Goal: Information Seeking & Learning: Check status

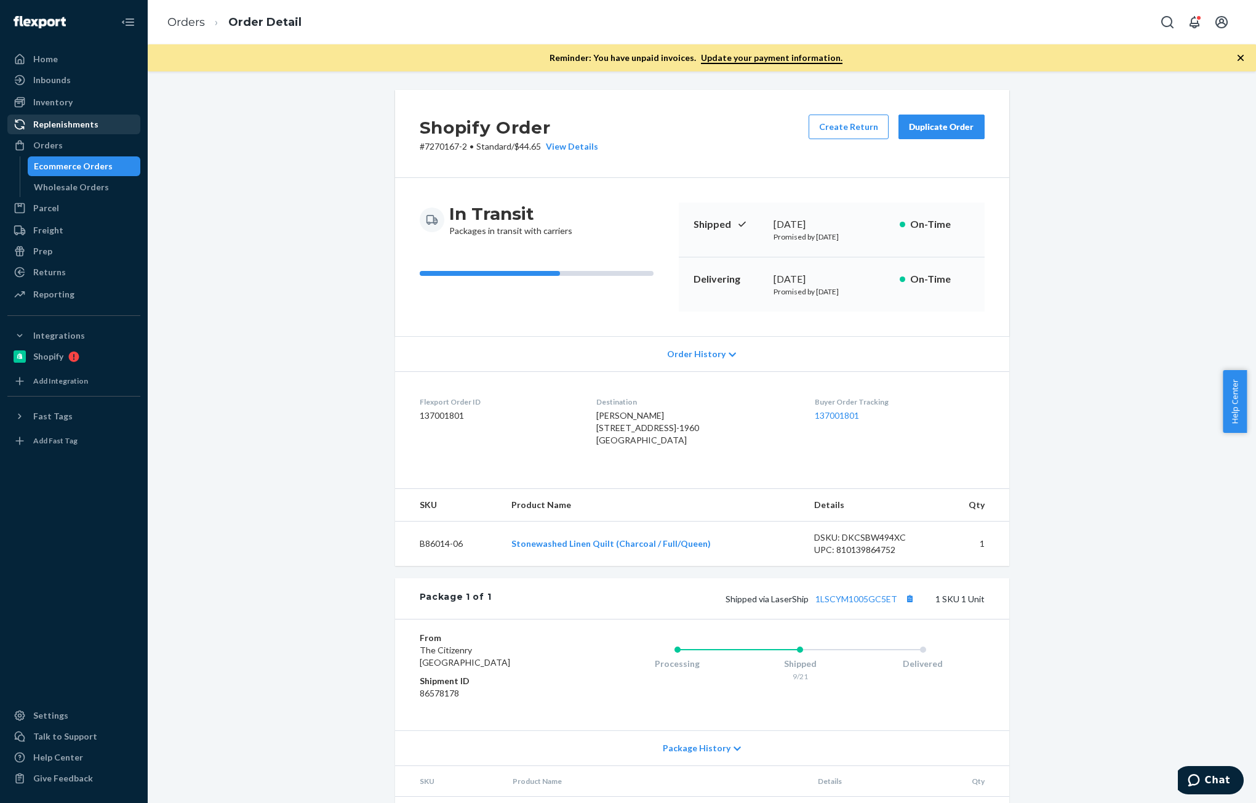
scroll to position [65, 0]
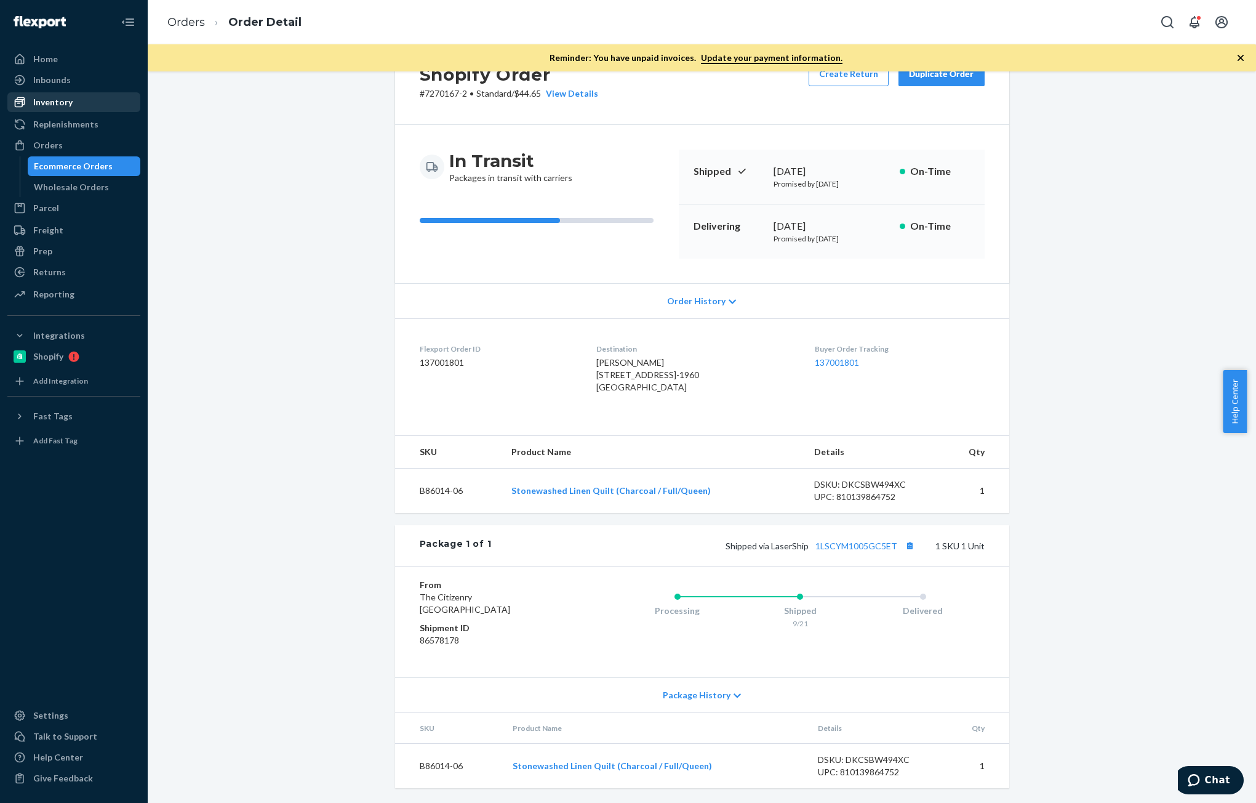
click at [62, 103] on div "Inventory" at bounding box center [52, 102] width 39 height 12
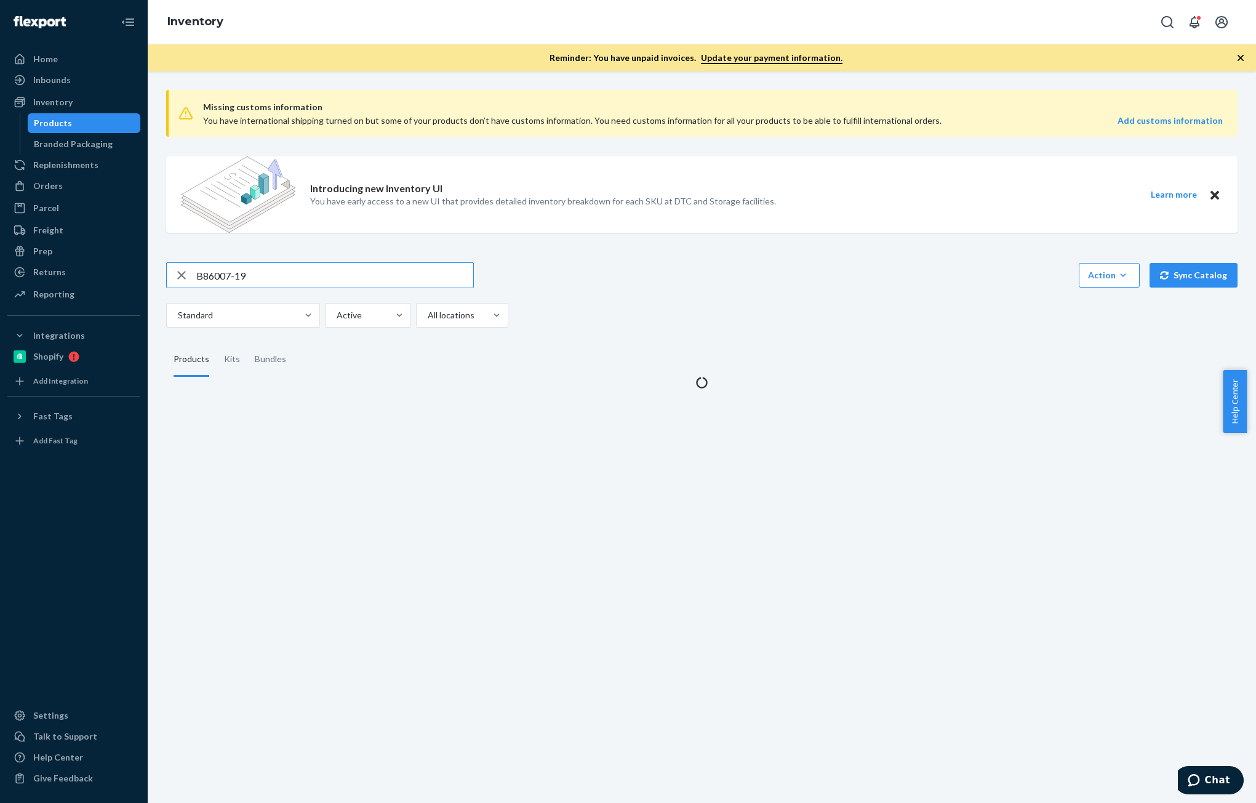
click at [294, 269] on input "B86007-19" at bounding box center [334, 275] width 277 height 25
type input "B86010-08"
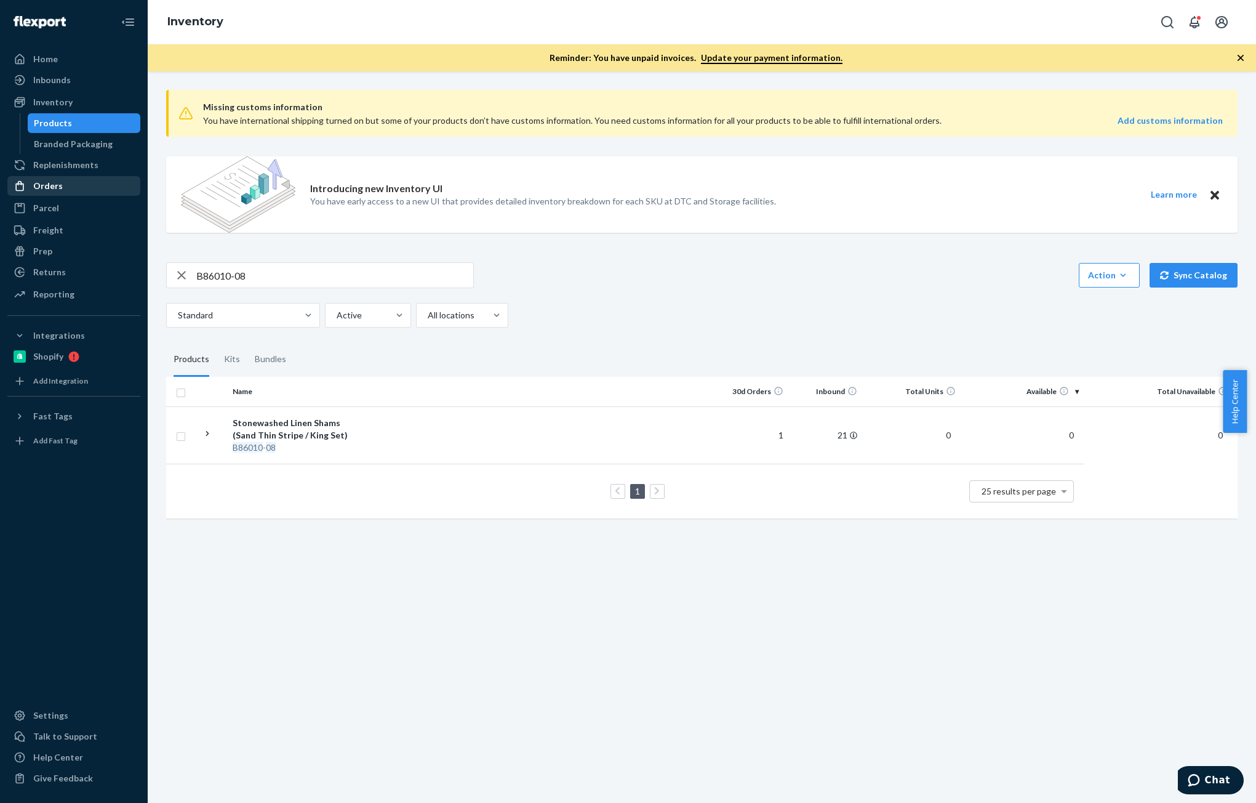
click at [73, 191] on div "Orders" at bounding box center [74, 185] width 130 height 17
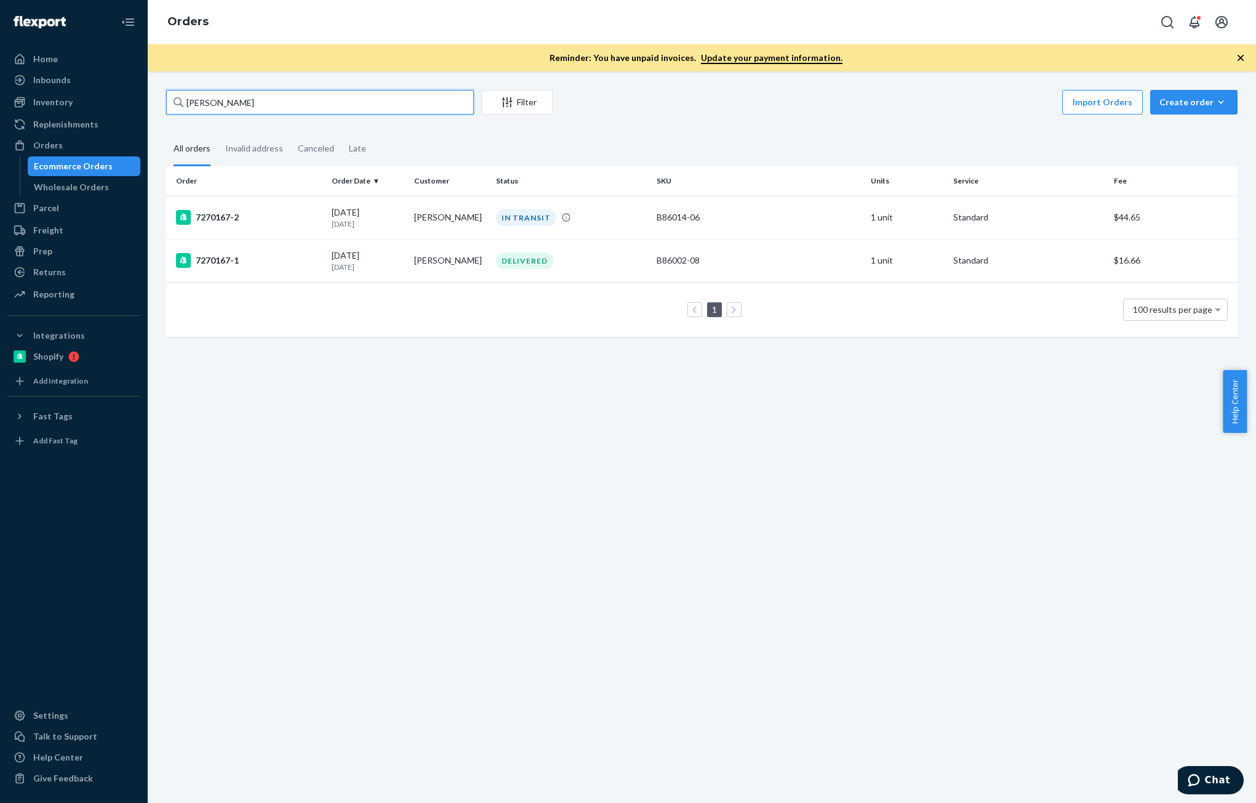
click at [273, 106] on input "[PERSON_NAME]" at bounding box center [320, 102] width 308 height 25
paste input "[PERSON_NAME]"
type input "[PERSON_NAME]"
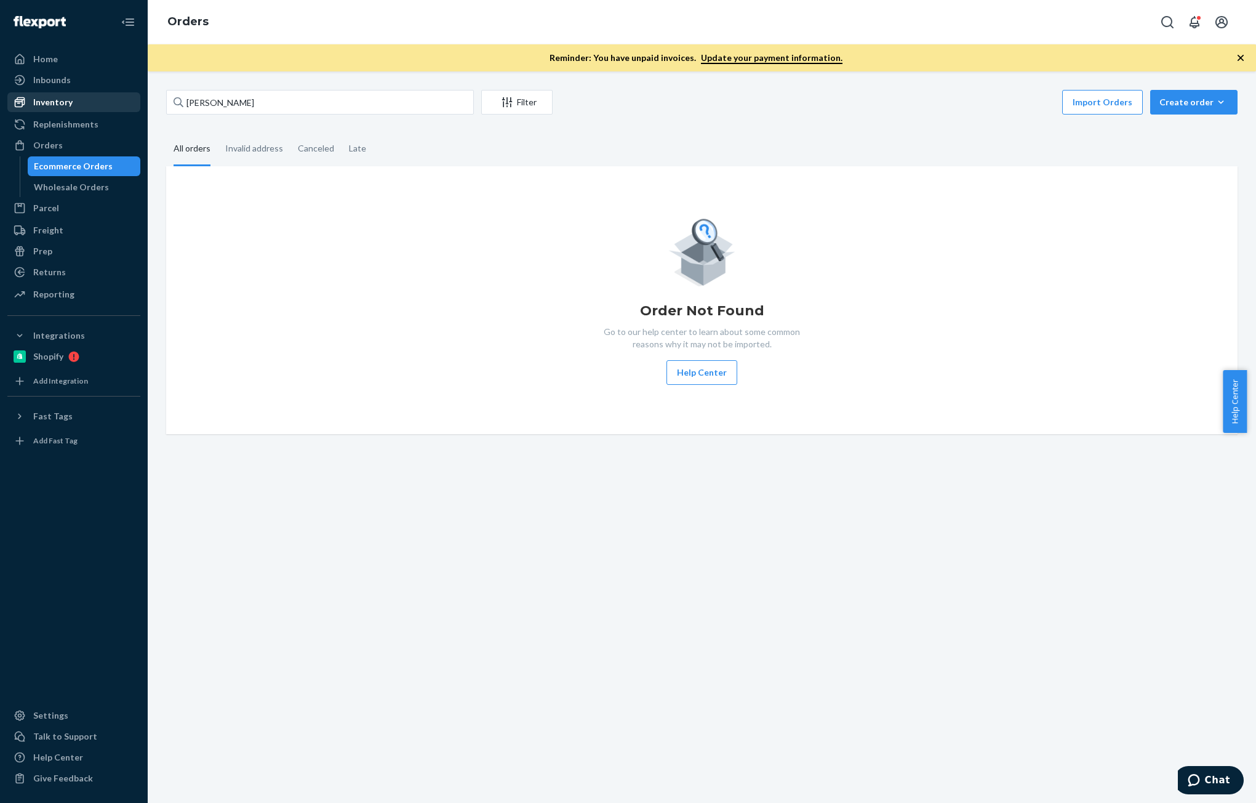
click at [49, 107] on div "Inventory" at bounding box center [52, 102] width 39 height 12
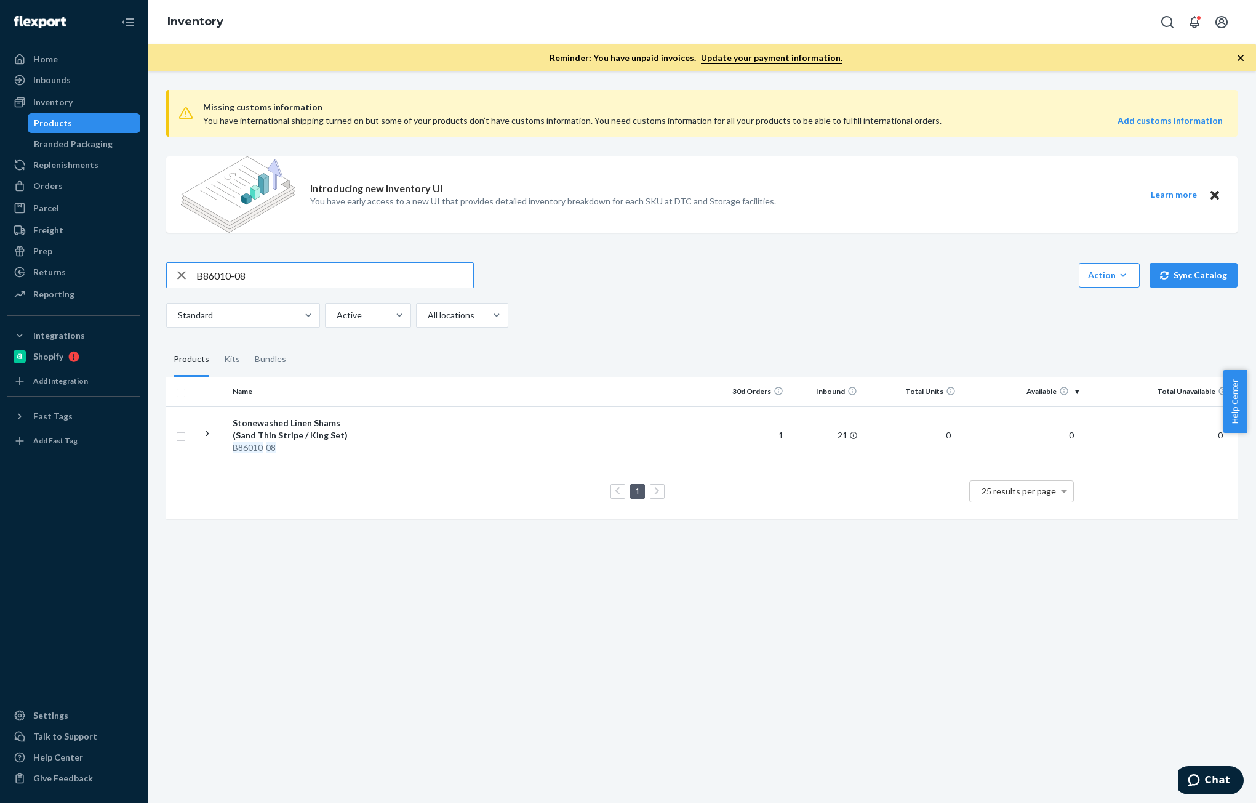
click at [271, 283] on input "B86010-08" at bounding box center [334, 275] width 277 height 25
click at [276, 276] on input "B86010-08" at bounding box center [334, 275] width 277 height 25
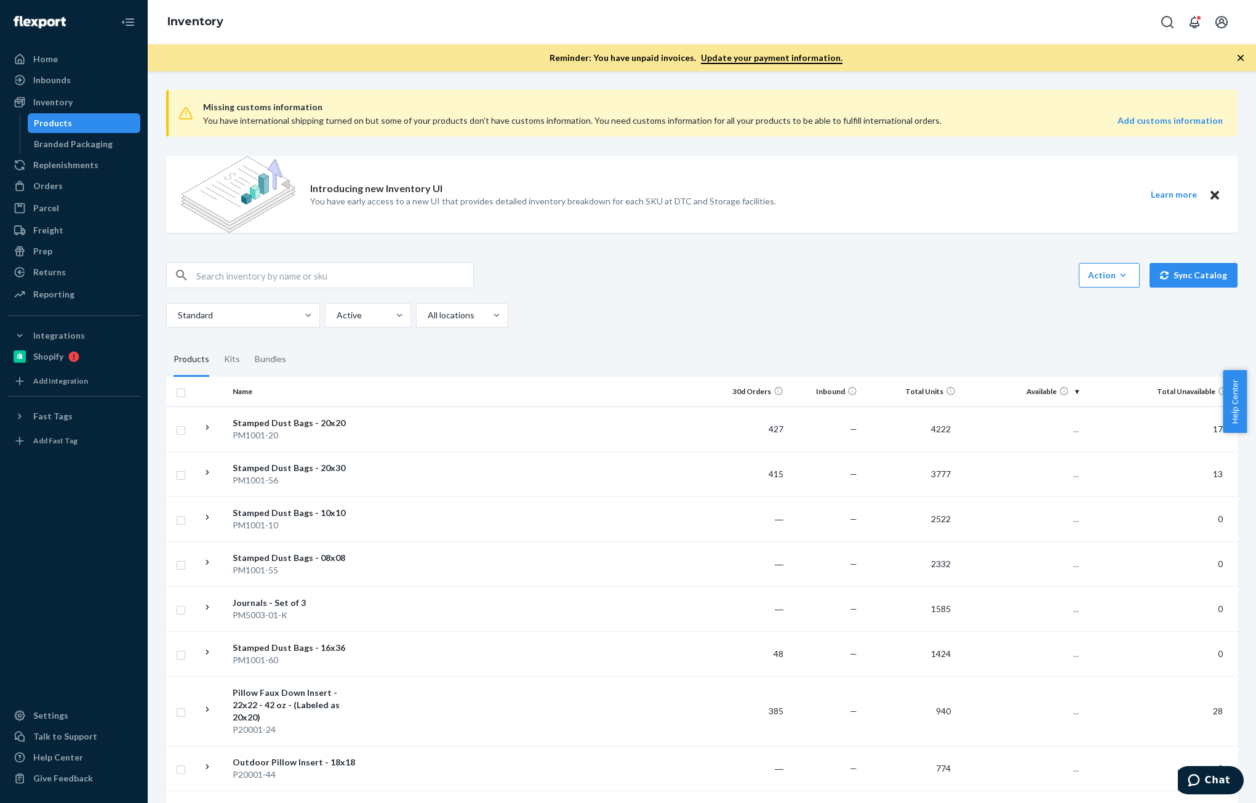
click at [335, 274] on input "text" at bounding box center [334, 275] width 277 height 25
paste input "B86010-08"
type input "B86010-08"
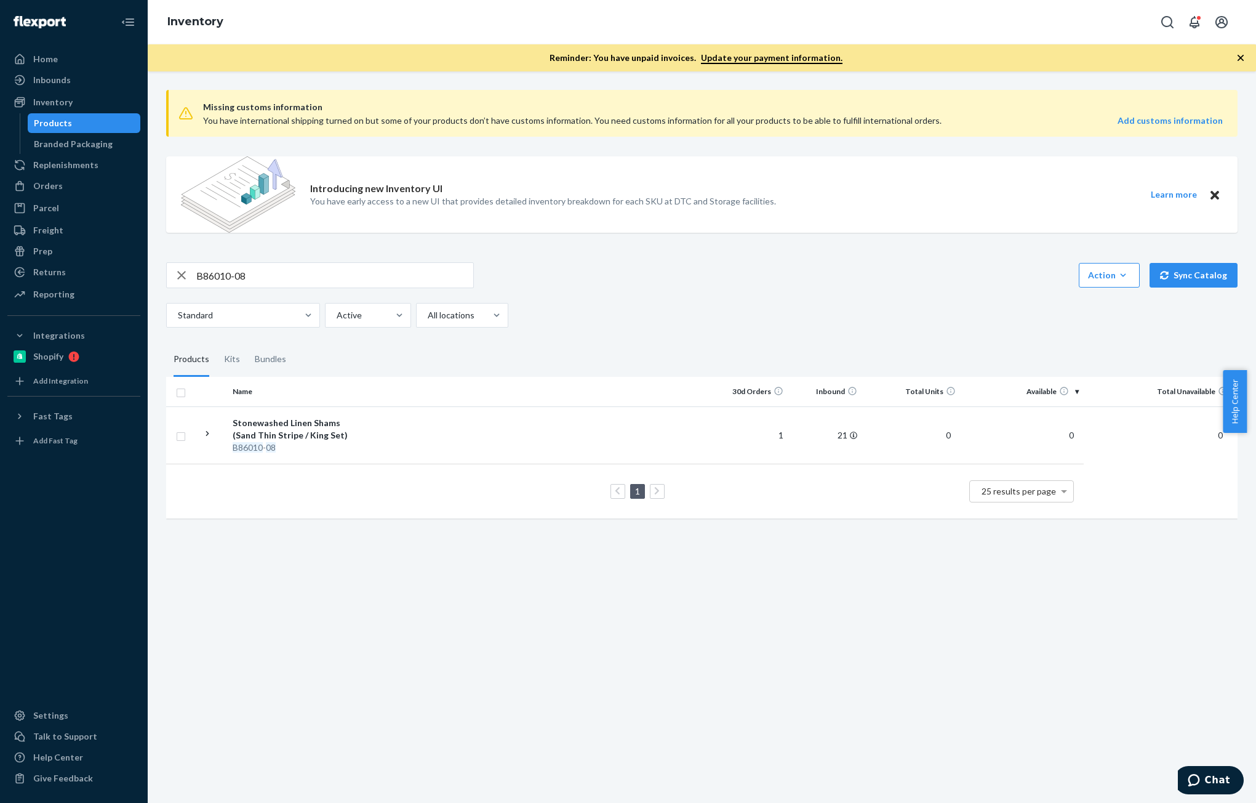
drag, startPoint x: 60, startPoint y: 191, endPoint x: 140, endPoint y: 195, distance: 80.1
click at [60, 191] on div "Orders" at bounding box center [48, 186] width 30 height 12
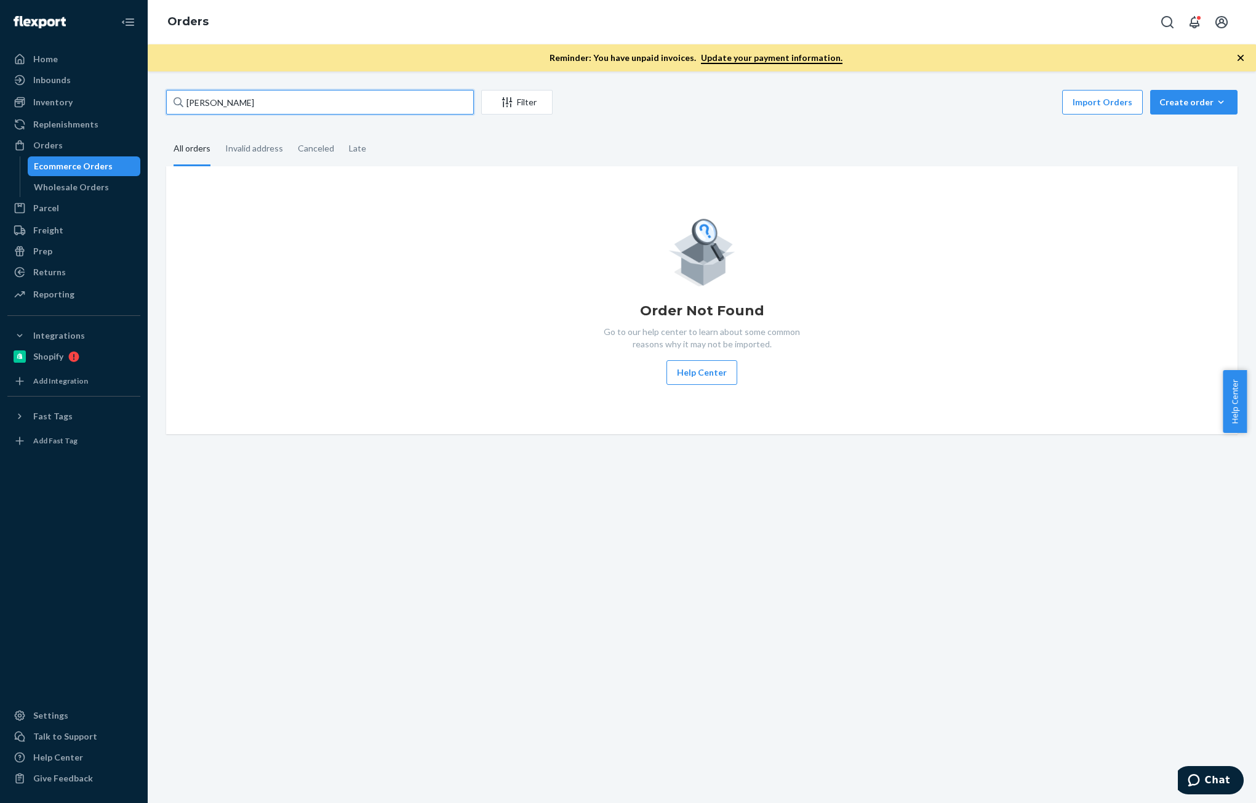
click at [304, 100] on input "[PERSON_NAME]" at bounding box center [320, 102] width 308 height 25
paste input "[PERSON_NAME]"
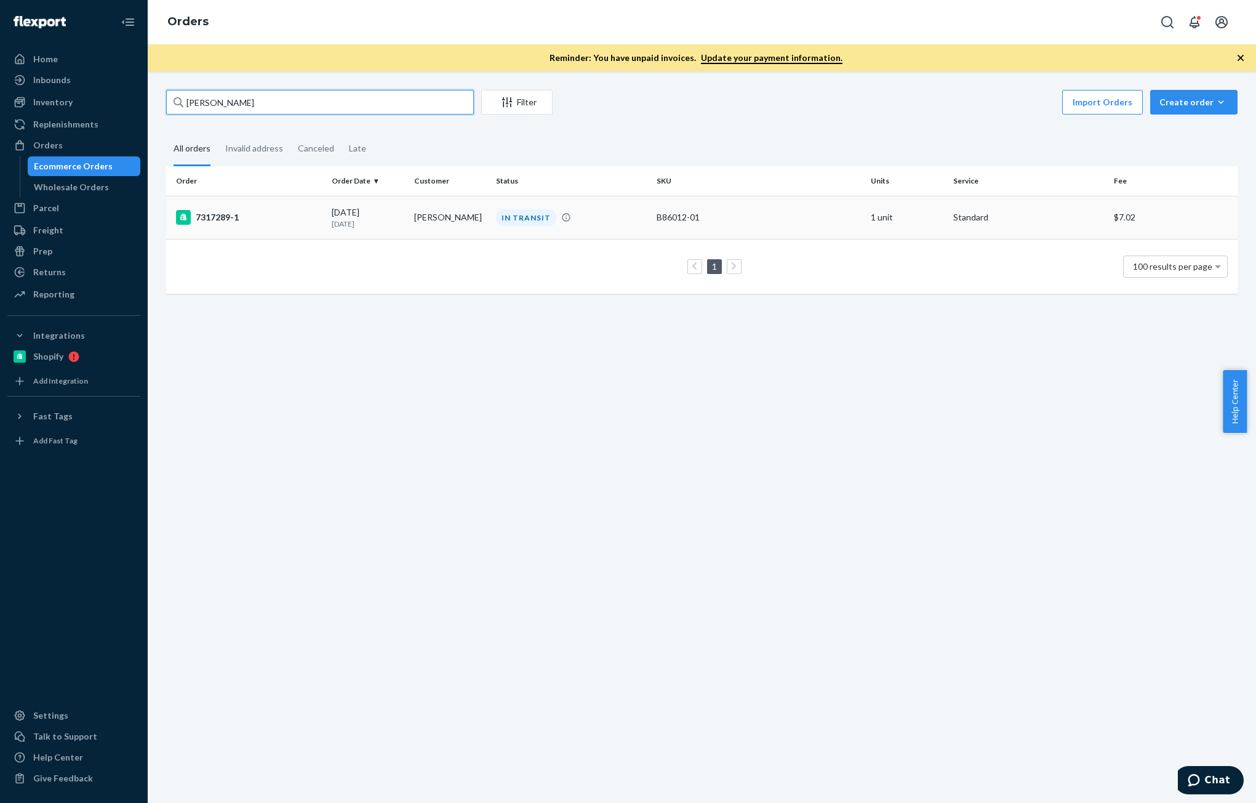
type input "[PERSON_NAME]"
click at [340, 227] on p "[DATE]" at bounding box center [368, 224] width 72 height 10
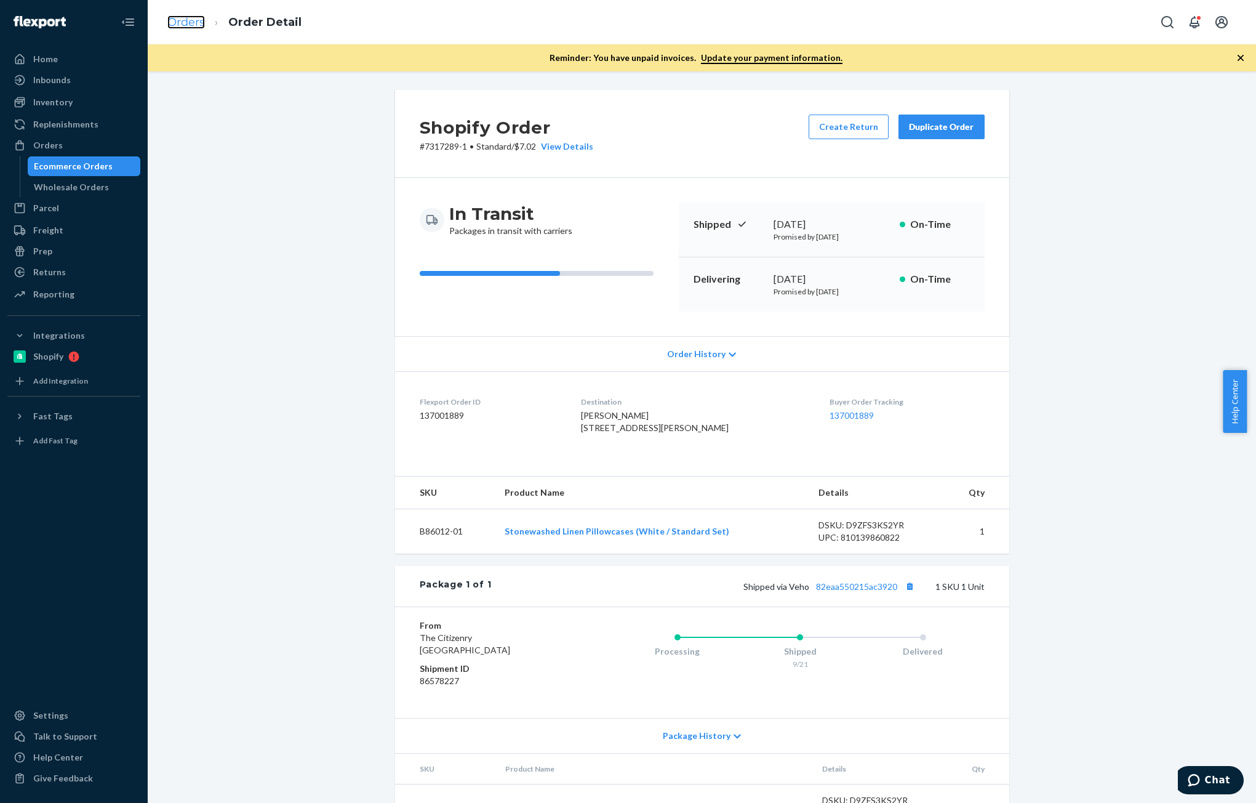
click at [199, 23] on link "Orders" at bounding box center [186, 22] width 38 height 14
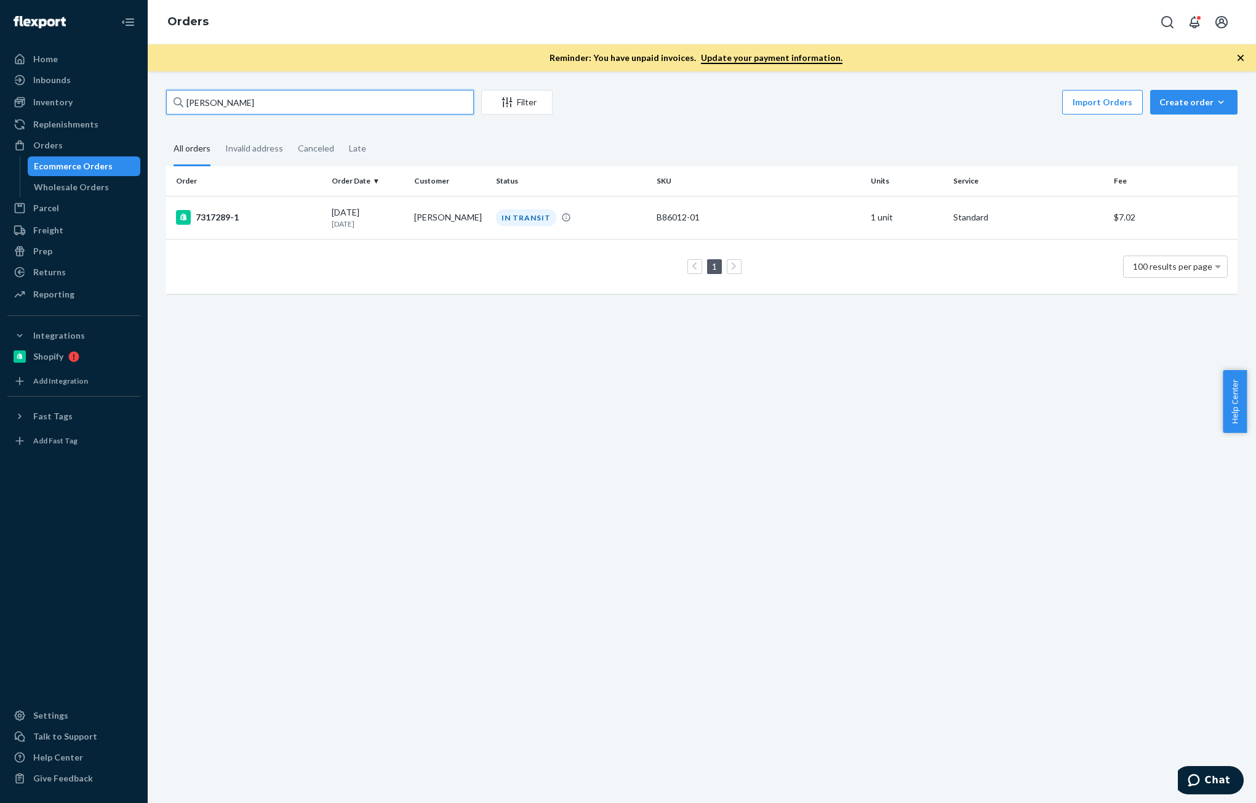
click at [273, 105] on input "[PERSON_NAME]" at bounding box center [320, 102] width 308 height 25
paste input "[PERSON_NAME]"
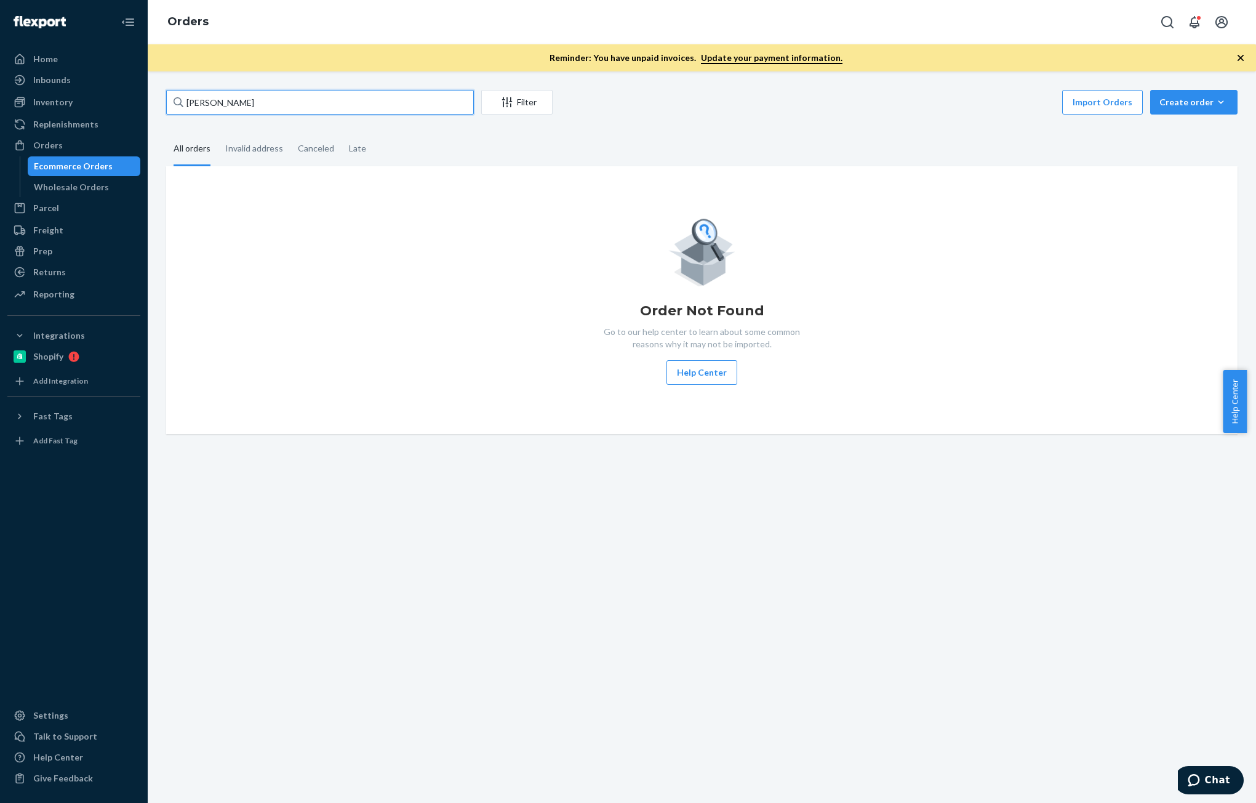
click at [305, 111] on input "[PERSON_NAME]" at bounding box center [320, 102] width 308 height 25
paste input "[PERSON_NAME]"
type input "[PERSON_NAME]"
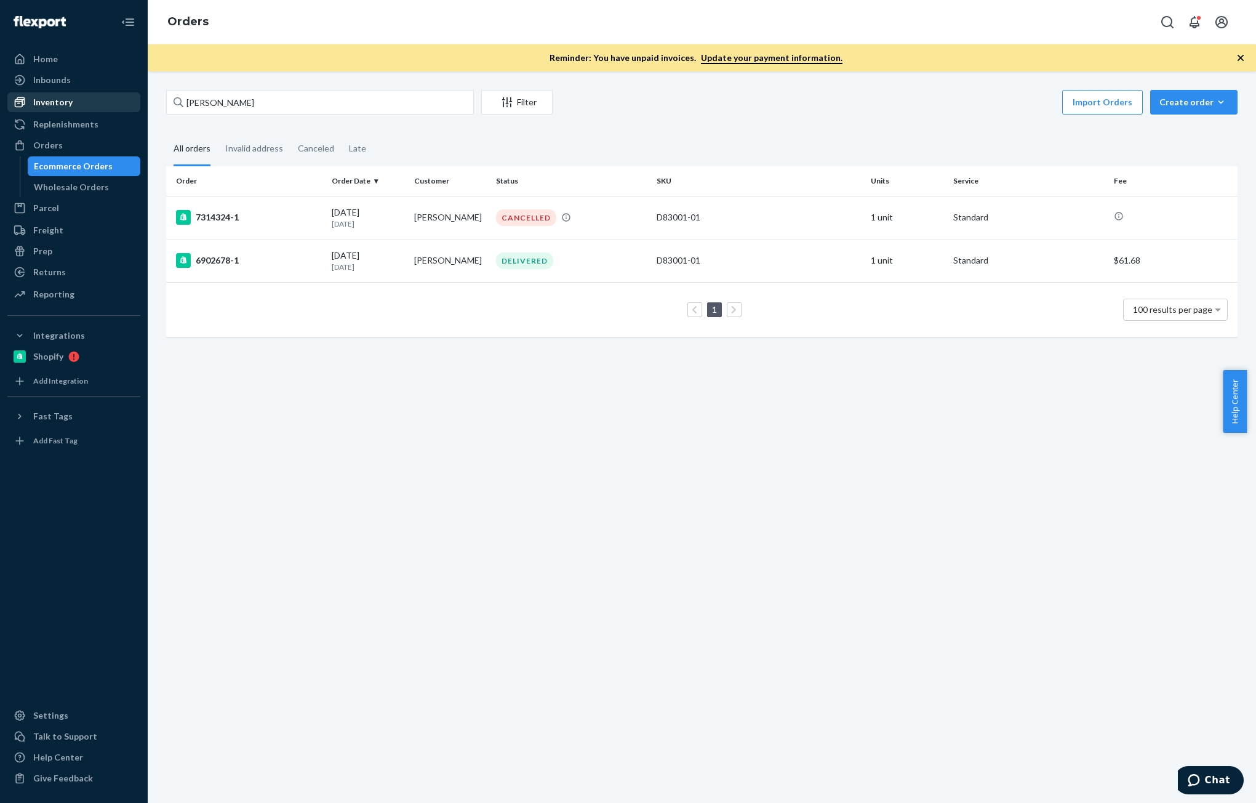
click at [36, 98] on div "Inventory" at bounding box center [52, 102] width 39 height 12
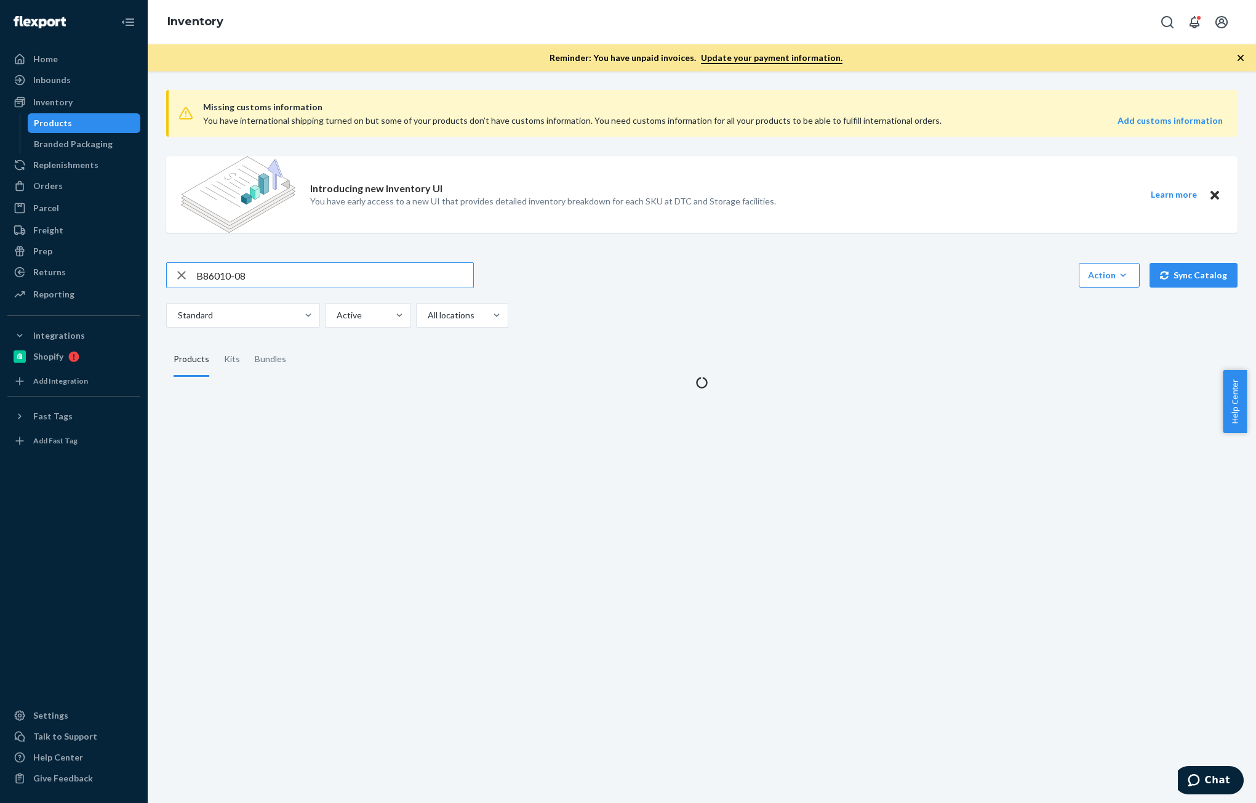
click at [290, 282] on input "B86010-08" at bounding box center [334, 275] width 277 height 25
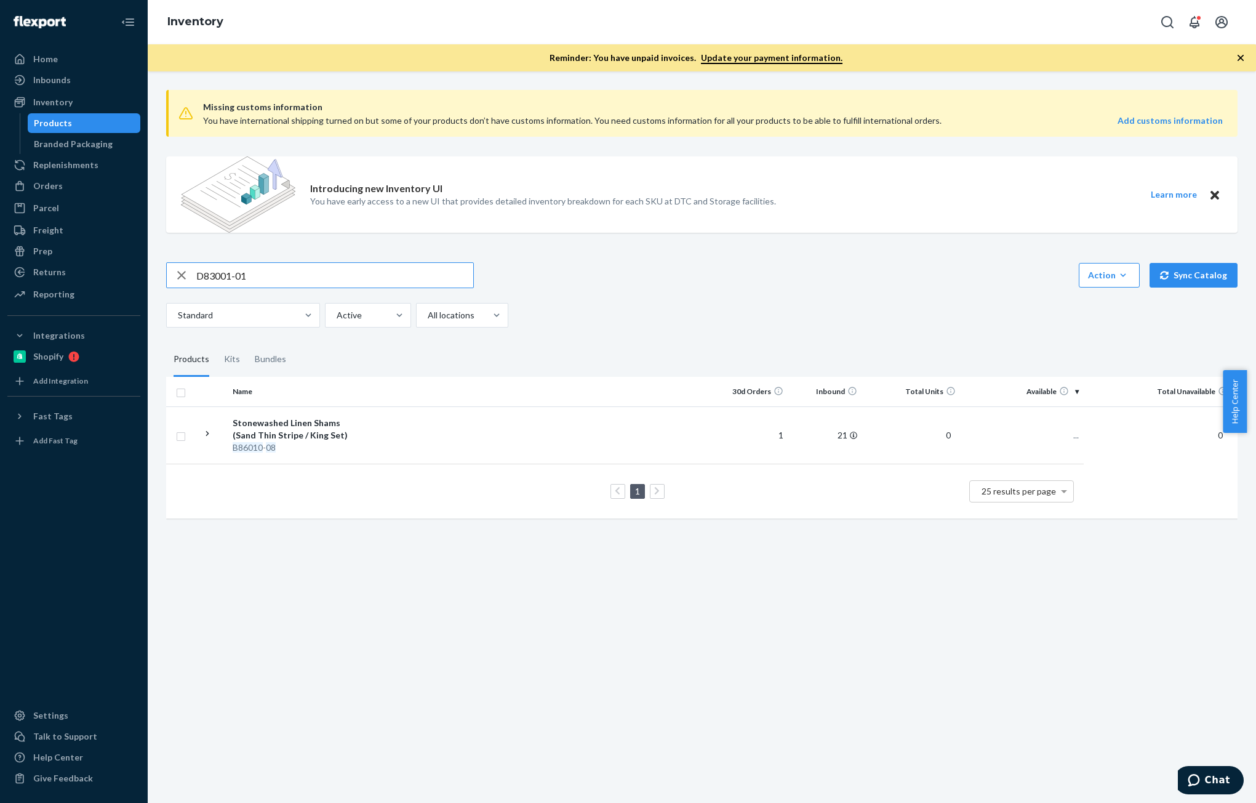
type input "D83001-01"
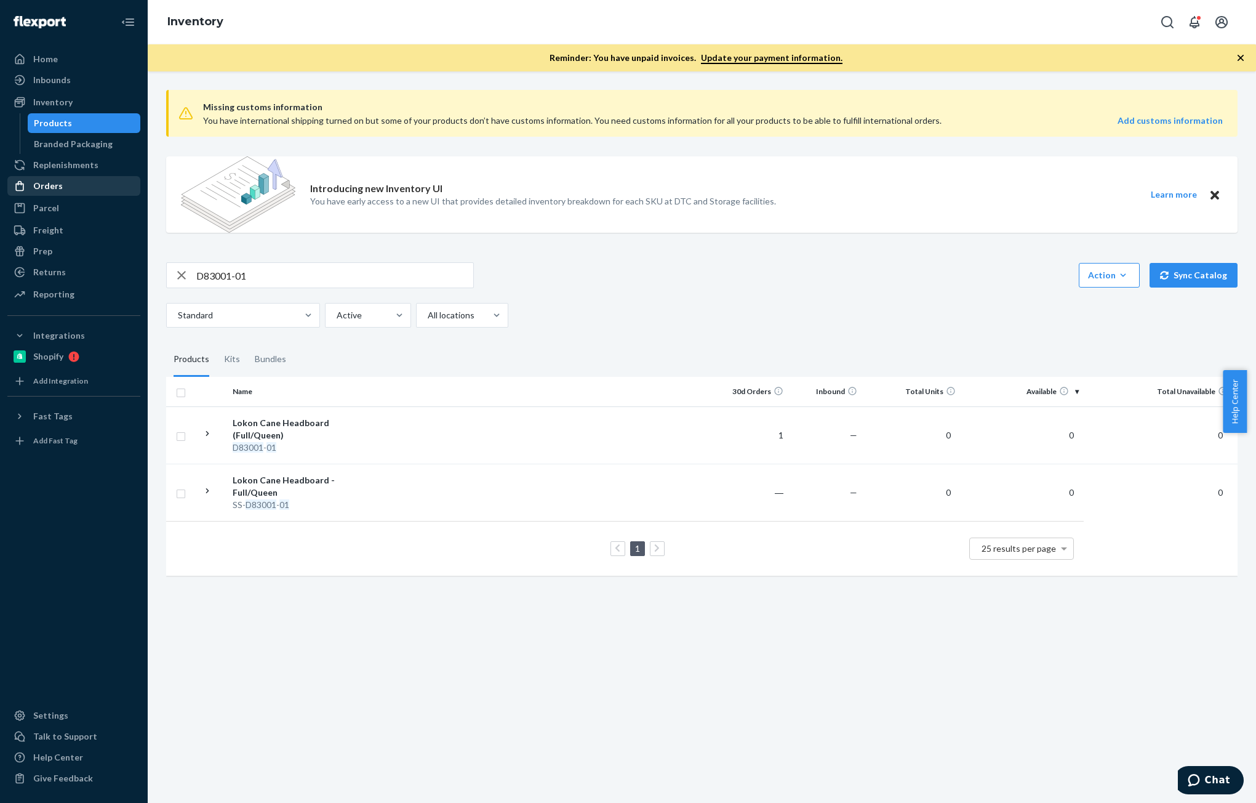
drag, startPoint x: 50, startPoint y: 188, endPoint x: 81, endPoint y: 190, distance: 30.8
click at [50, 188] on div "Orders" at bounding box center [48, 186] width 30 height 12
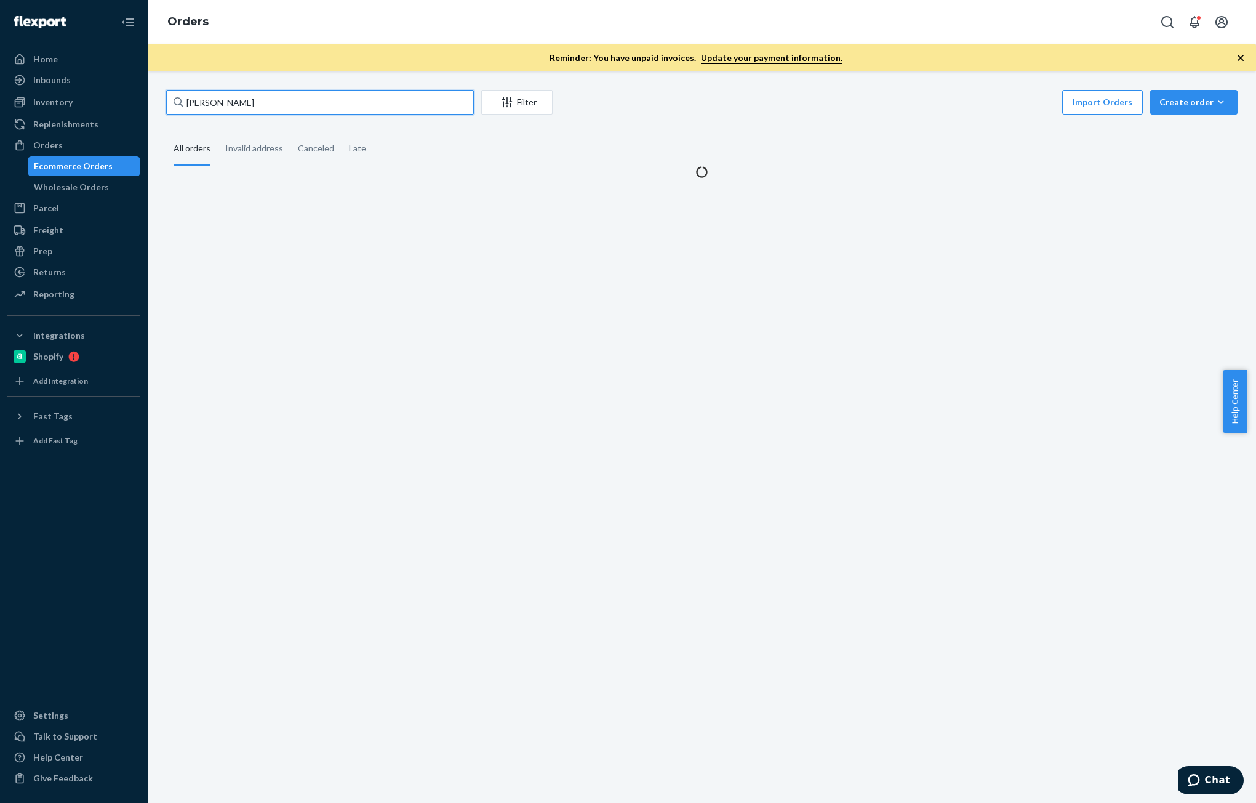
click at [267, 109] on input "[PERSON_NAME]" at bounding box center [320, 102] width 308 height 25
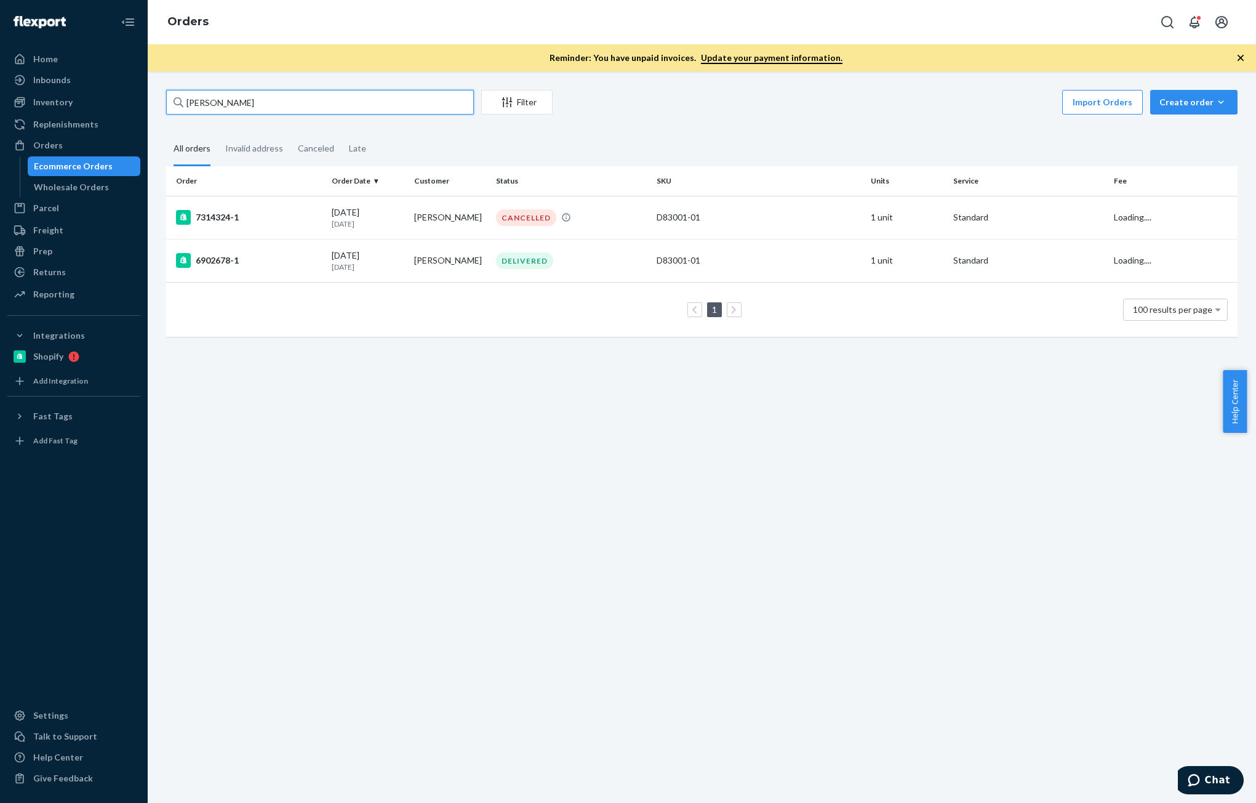
paste input "7378324-1"
type input "7378324-1"
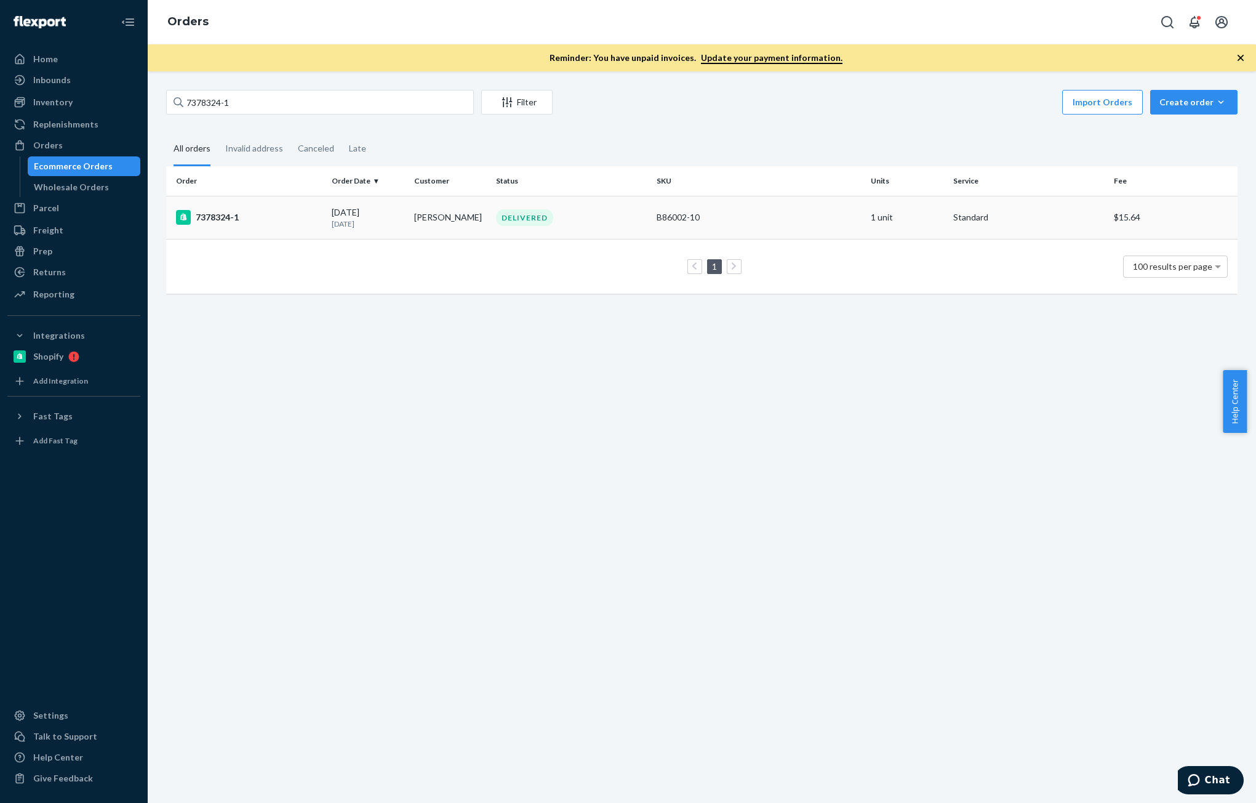
click at [346, 219] on p "[DATE]" at bounding box center [368, 224] width 72 height 10
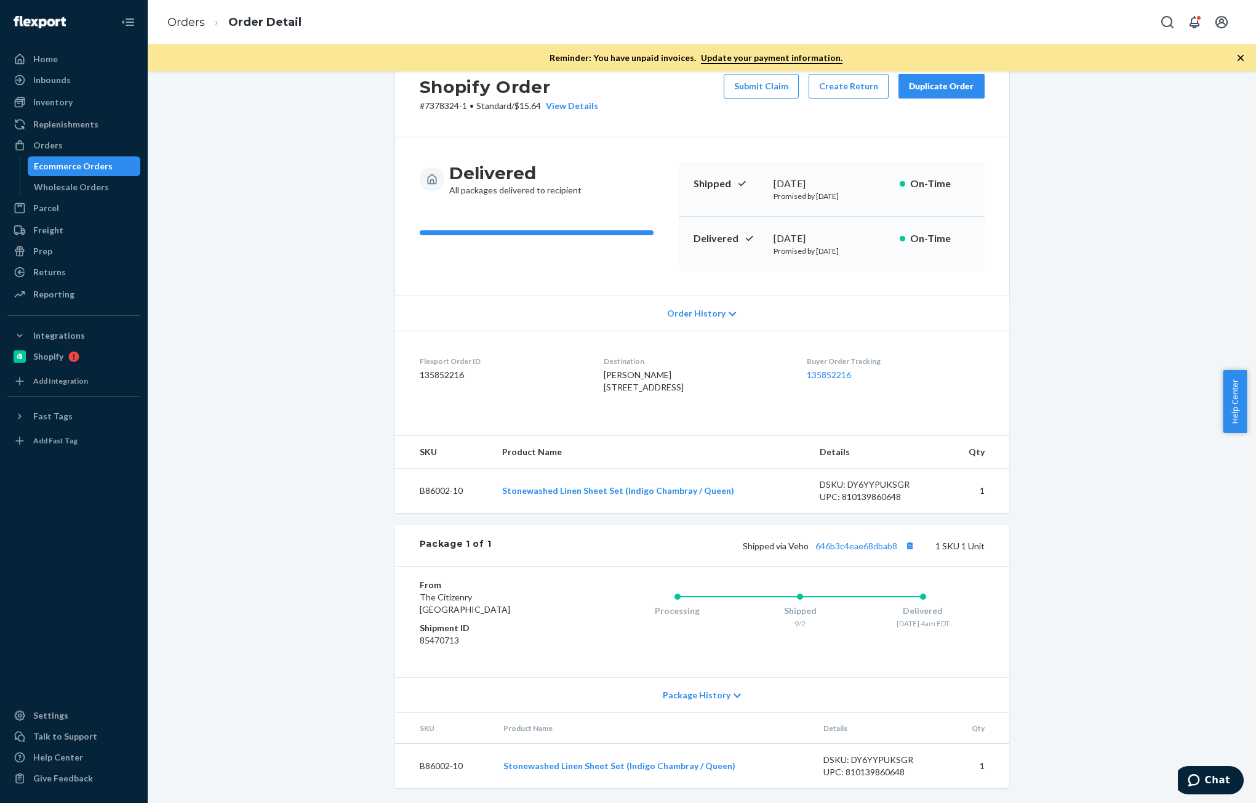
scroll to position [78, 0]
click at [53, 139] on div "Orders" at bounding box center [48, 145] width 30 height 12
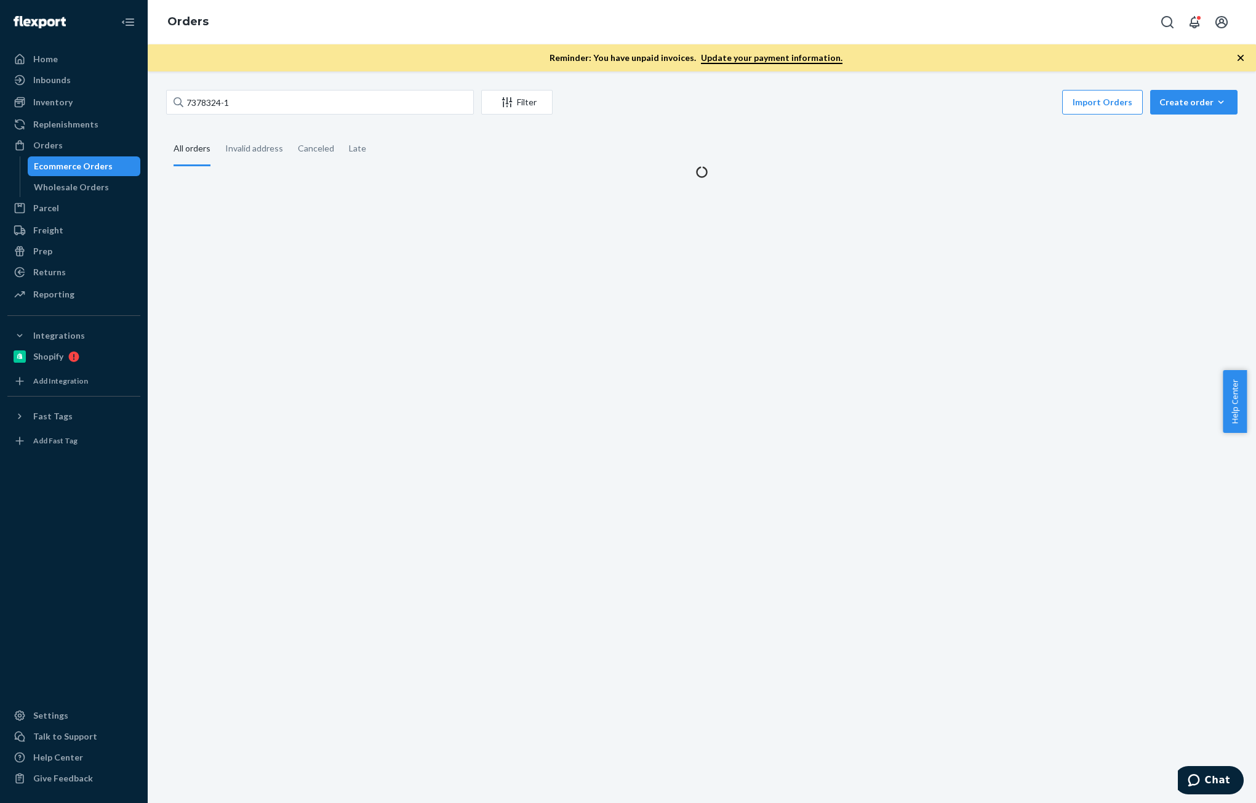
click at [240, 115] on div "7378324-1 Filter Import Orders Create order Ecommerce order Removal order" at bounding box center [702, 104] width 1072 height 28
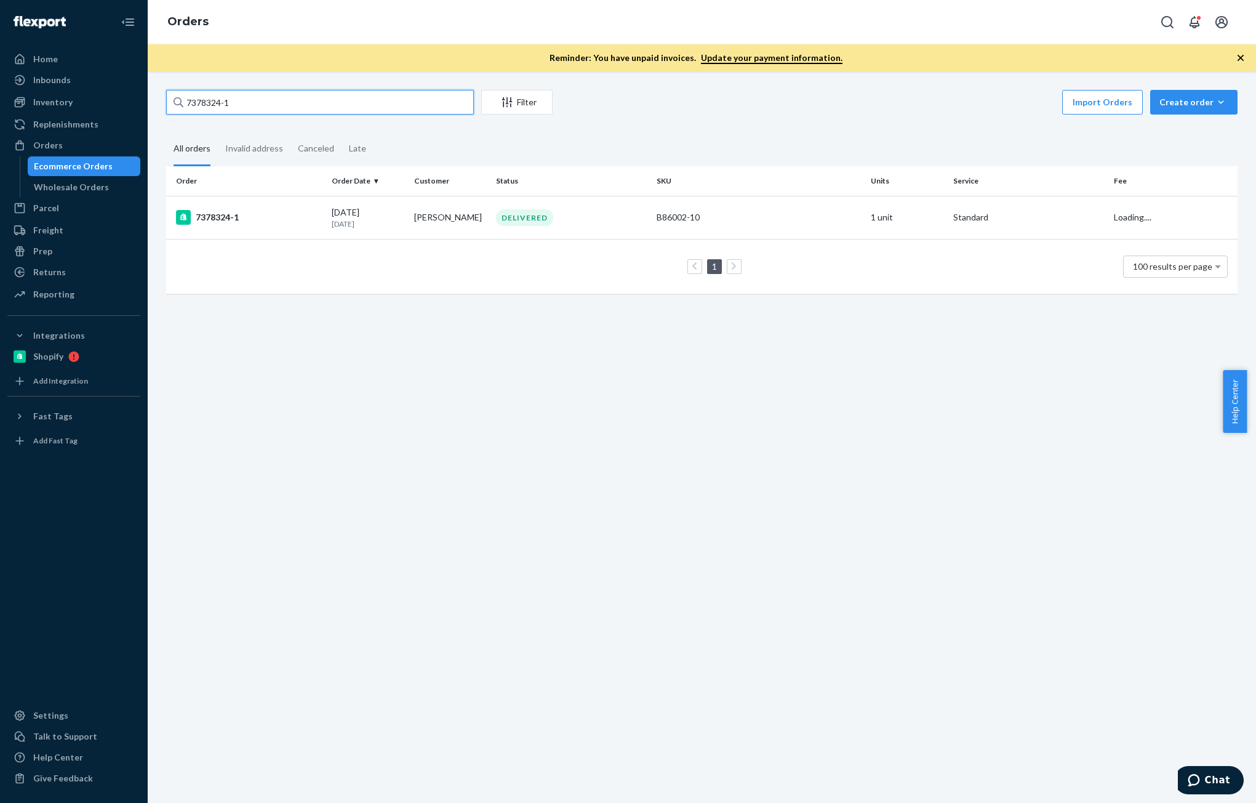
click at [255, 103] on input "7378324-1" at bounding box center [320, 102] width 308 height 25
paste input "[PERSON_NAME]"
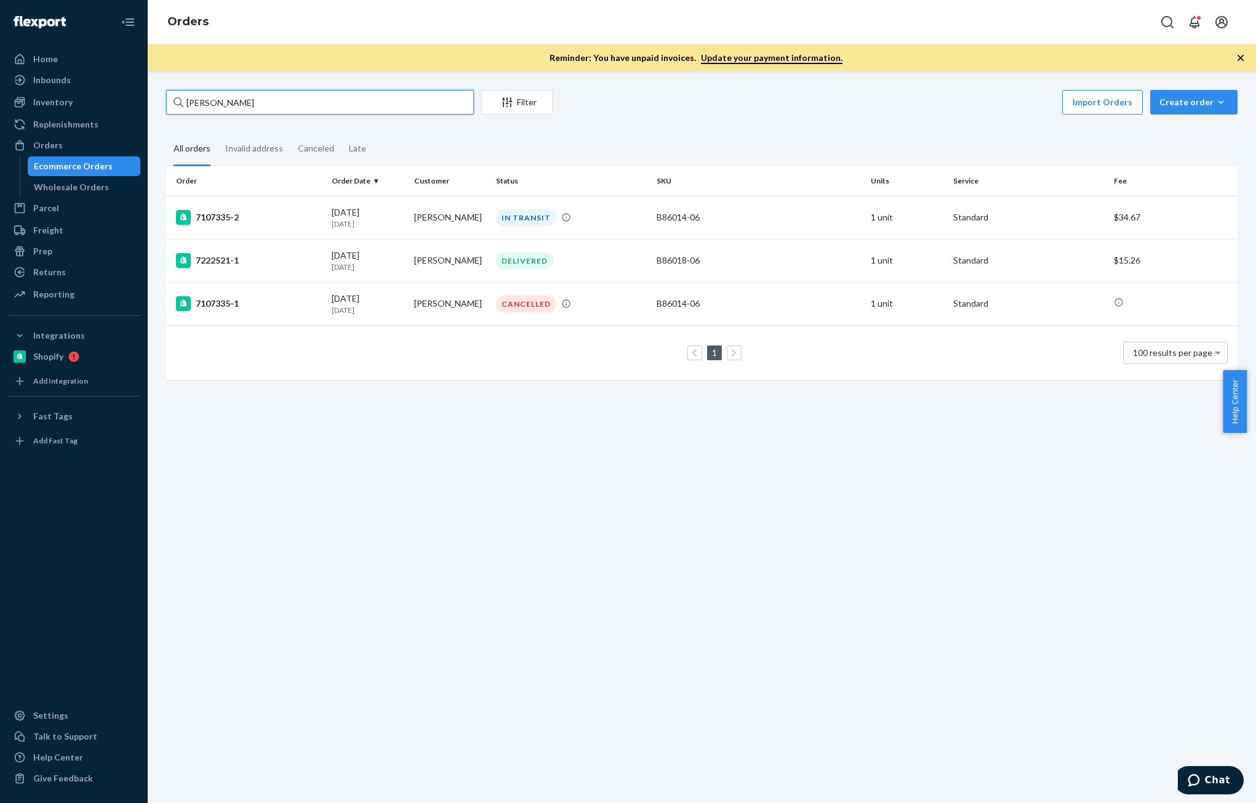
type input "[PERSON_NAME]"
click at [80, 98] on div "Inventory" at bounding box center [74, 102] width 130 height 17
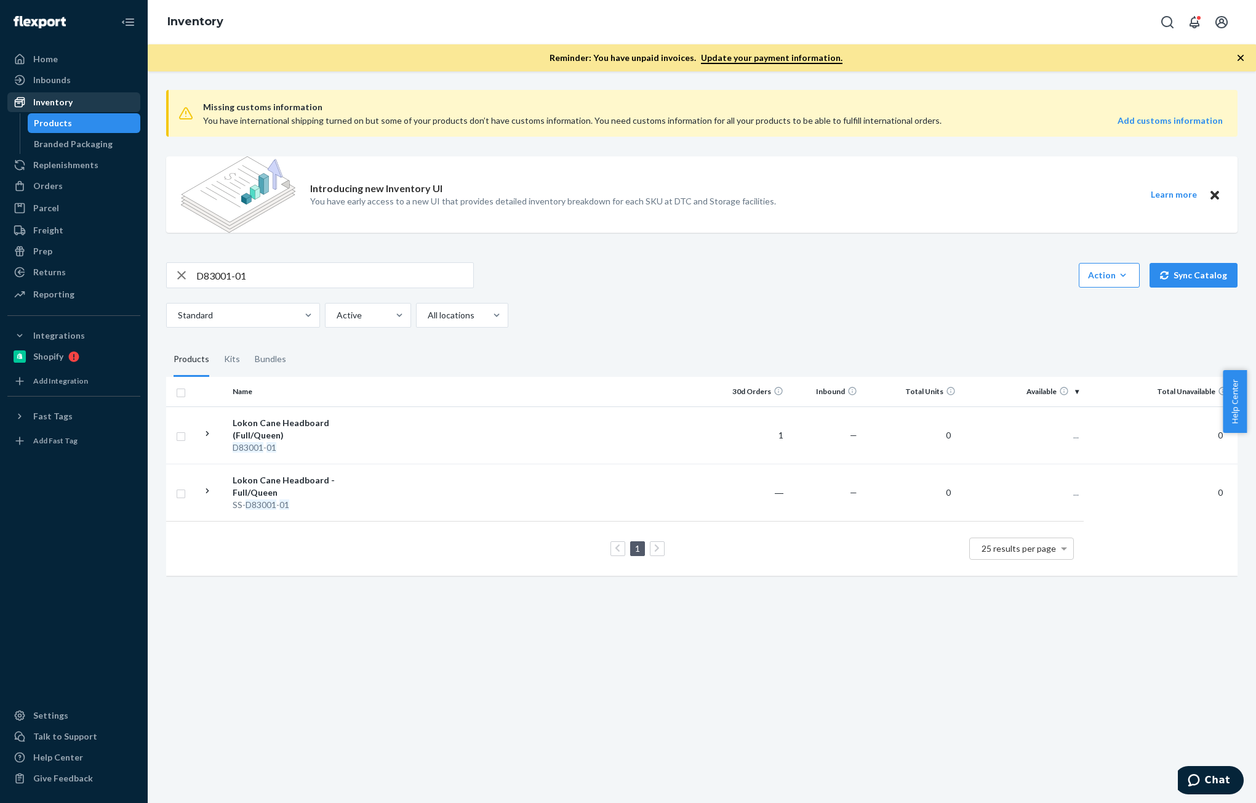
click at [55, 102] on div "Inventory" at bounding box center [52, 102] width 39 height 12
click at [265, 266] on input "D83001-01" at bounding box center [334, 275] width 277 height 25
paste input "B86013-06"
type input "B86013-06"
